Goal: Task Accomplishment & Management: Manage account settings

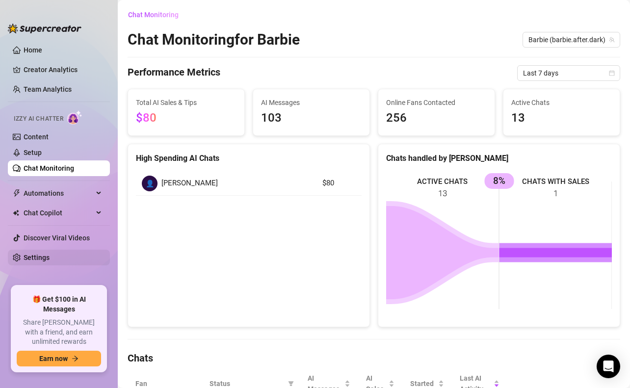
click at [50, 255] on link "Settings" at bounding box center [37, 258] width 26 height 8
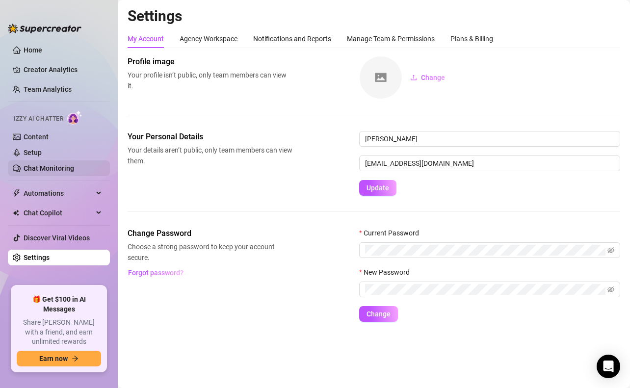
click at [64, 164] on link "Chat Monitoring" at bounding box center [49, 168] width 51 height 8
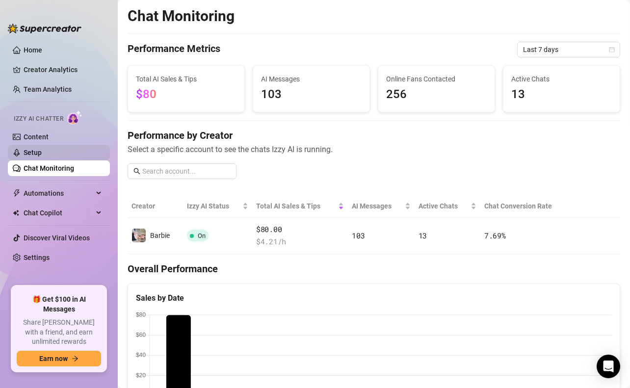
click at [42, 157] on link "Setup" at bounding box center [33, 153] width 18 height 8
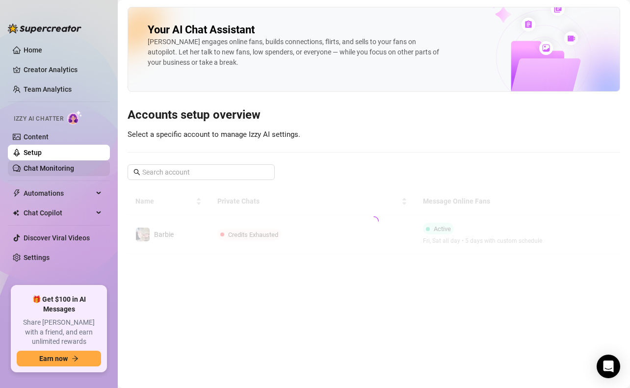
click at [64, 169] on link "Chat Monitoring" at bounding box center [49, 168] width 51 height 8
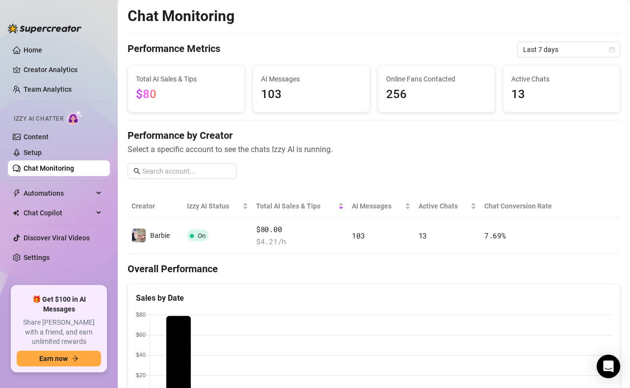
scroll to position [311, 0]
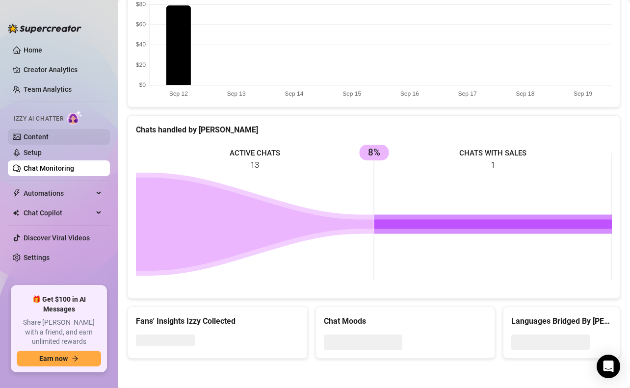
click at [49, 137] on link "Content" at bounding box center [36, 137] width 25 height 8
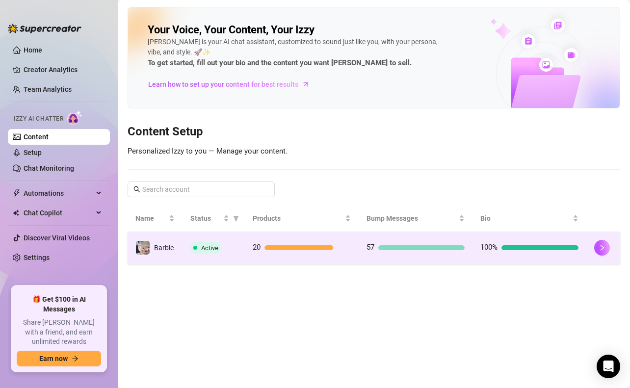
click at [232, 254] on td "Active" at bounding box center [214, 248] width 62 height 32
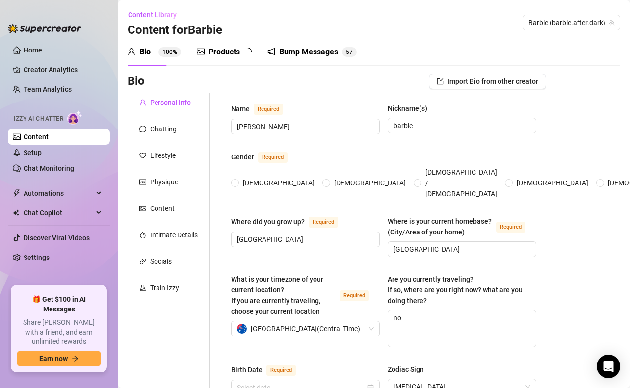
radio input "true"
type input "[DATE]"
click at [42, 157] on link "Setup" at bounding box center [33, 153] width 18 height 8
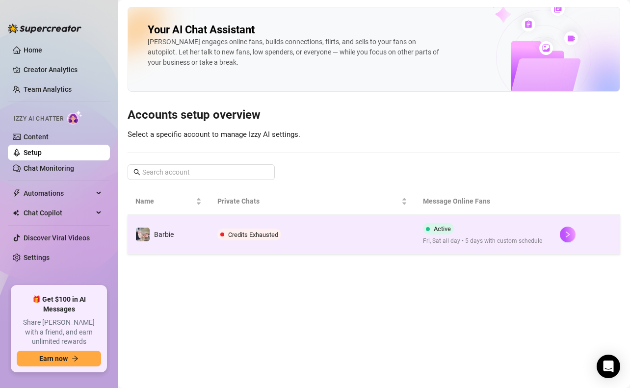
click at [217, 236] on td "Credits Exhausted" at bounding box center [312, 234] width 205 height 39
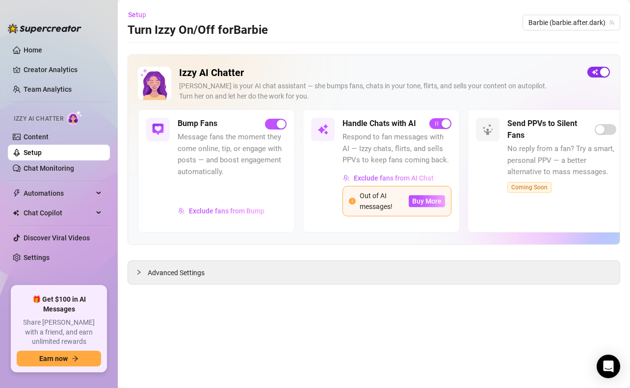
click at [600, 72] on div "button" at bounding box center [604, 72] width 9 height 9
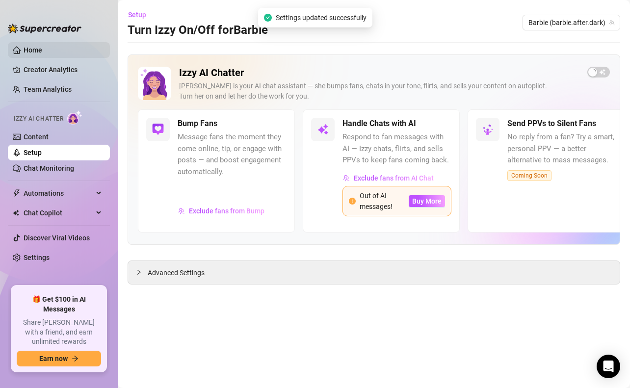
click at [42, 53] on link "Home" at bounding box center [33, 50] width 19 height 8
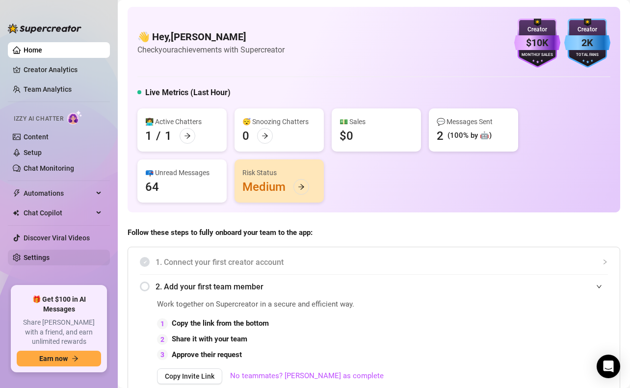
click at [48, 254] on link "Settings" at bounding box center [37, 258] width 26 height 8
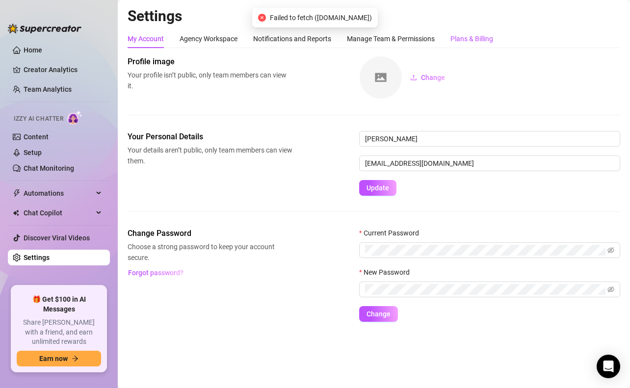
click at [474, 33] on div "Plans & Billing" at bounding box center [472, 38] width 43 height 11
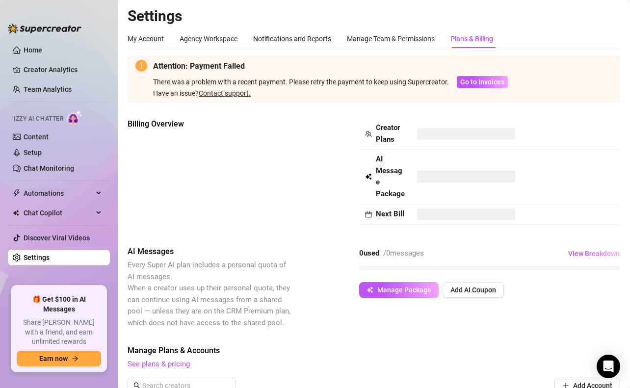
scroll to position [219, 0]
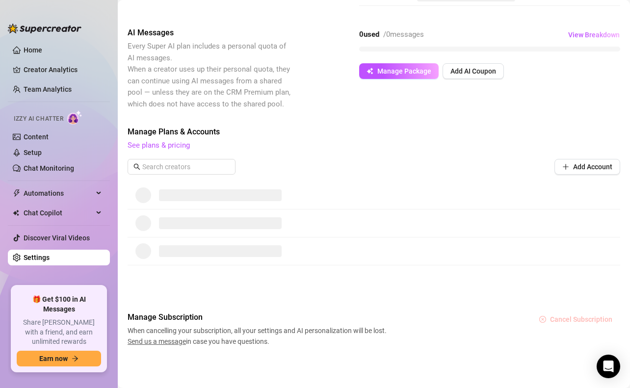
click at [569, 318] on span "Cancel Subscription" at bounding box center [581, 320] width 62 height 8
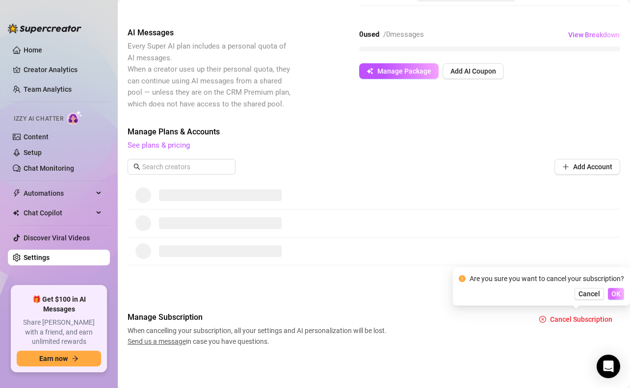
click at [616, 298] on span "OK" at bounding box center [616, 294] width 9 height 8
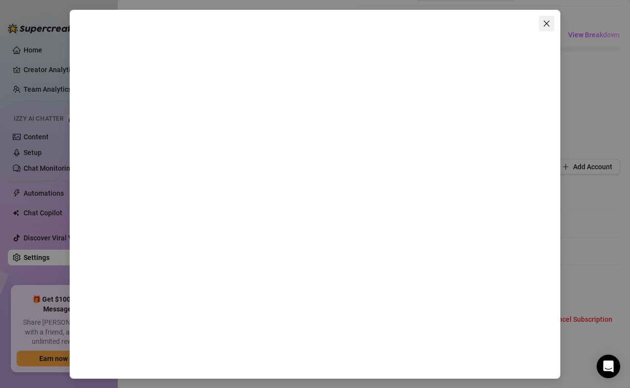
click at [545, 23] on icon "close" at bounding box center [547, 24] width 8 height 8
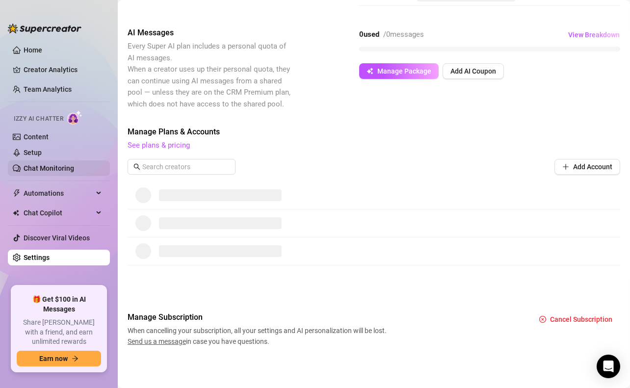
click at [74, 166] on link "Chat Monitoring" at bounding box center [49, 168] width 51 height 8
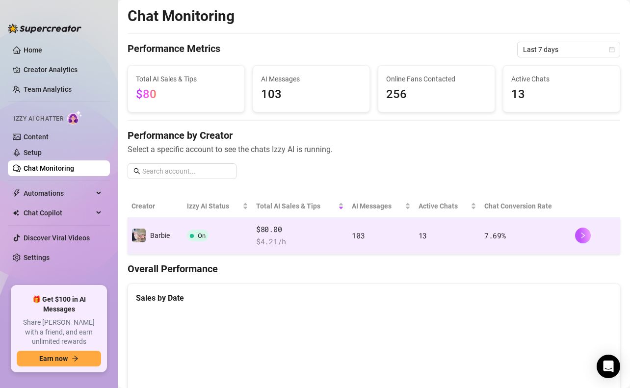
click at [302, 236] on div "$80.00 $ 4.21 /h" at bounding box center [300, 236] width 88 height 24
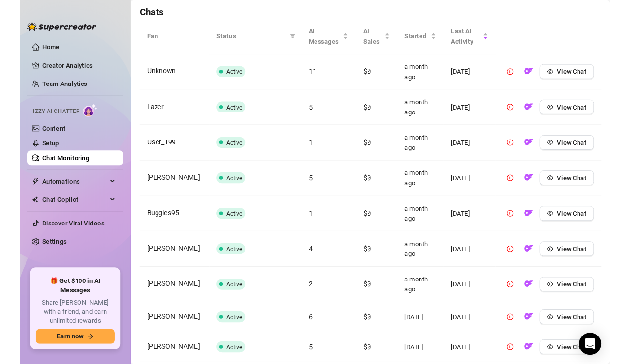
scroll to position [442, 0]
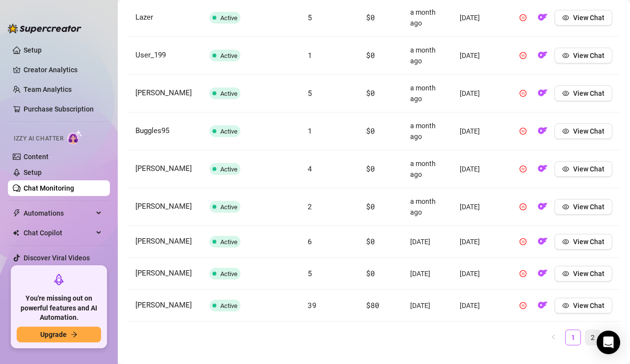
click at [591, 343] on link "2" at bounding box center [593, 337] width 15 height 15
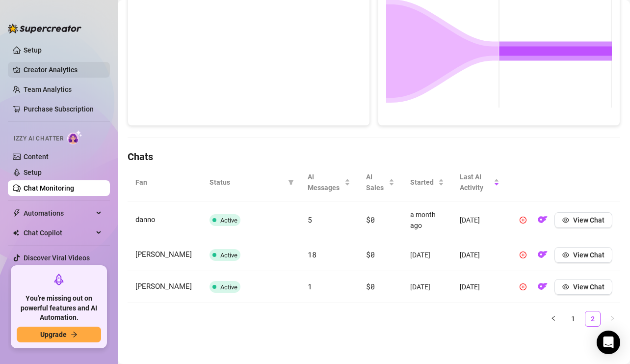
click at [66, 70] on link "Creator Analytics" at bounding box center [63, 70] width 79 height 16
